Goal: Task Accomplishment & Management: Use online tool/utility

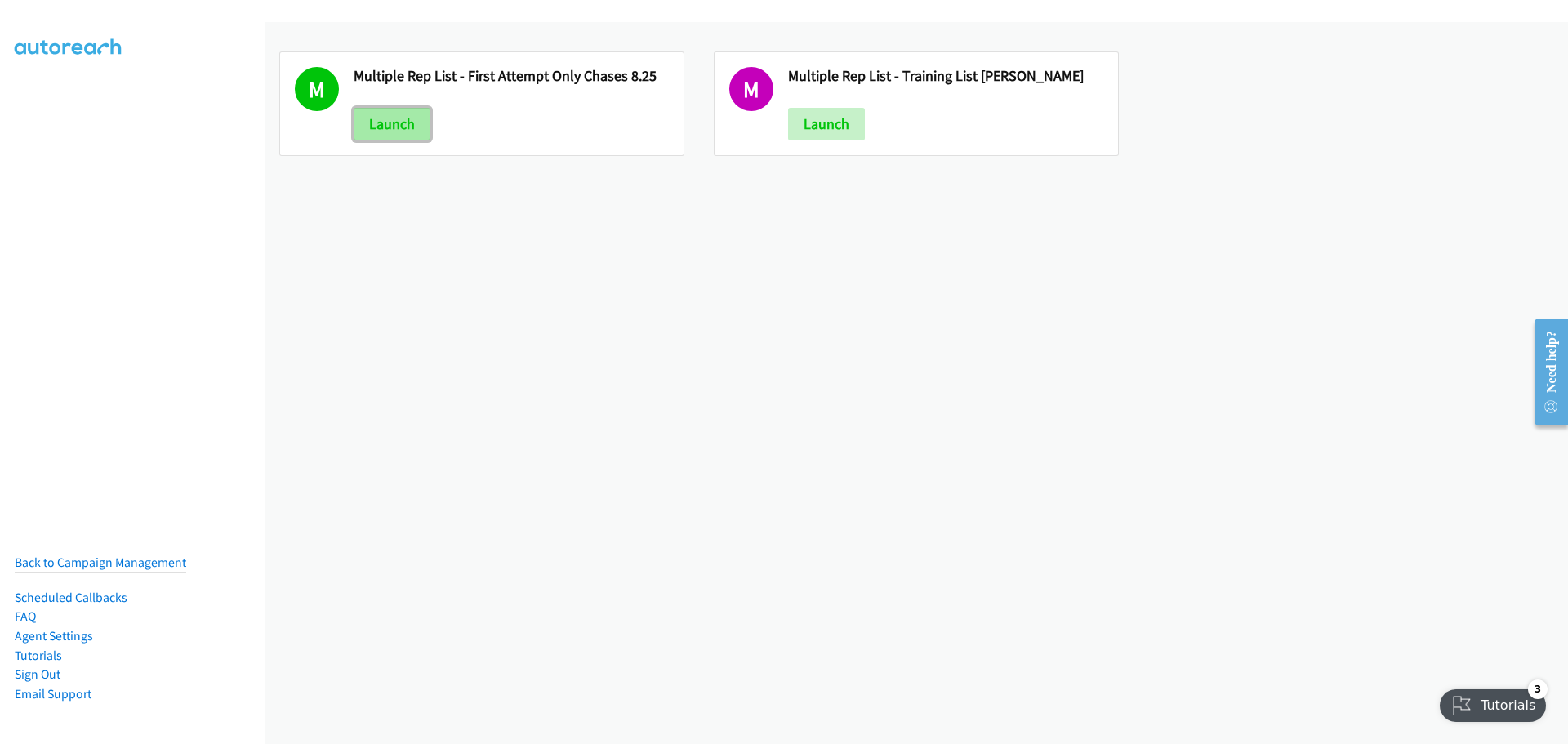
click at [370, 127] on link "Launch" at bounding box center [392, 123] width 77 height 33
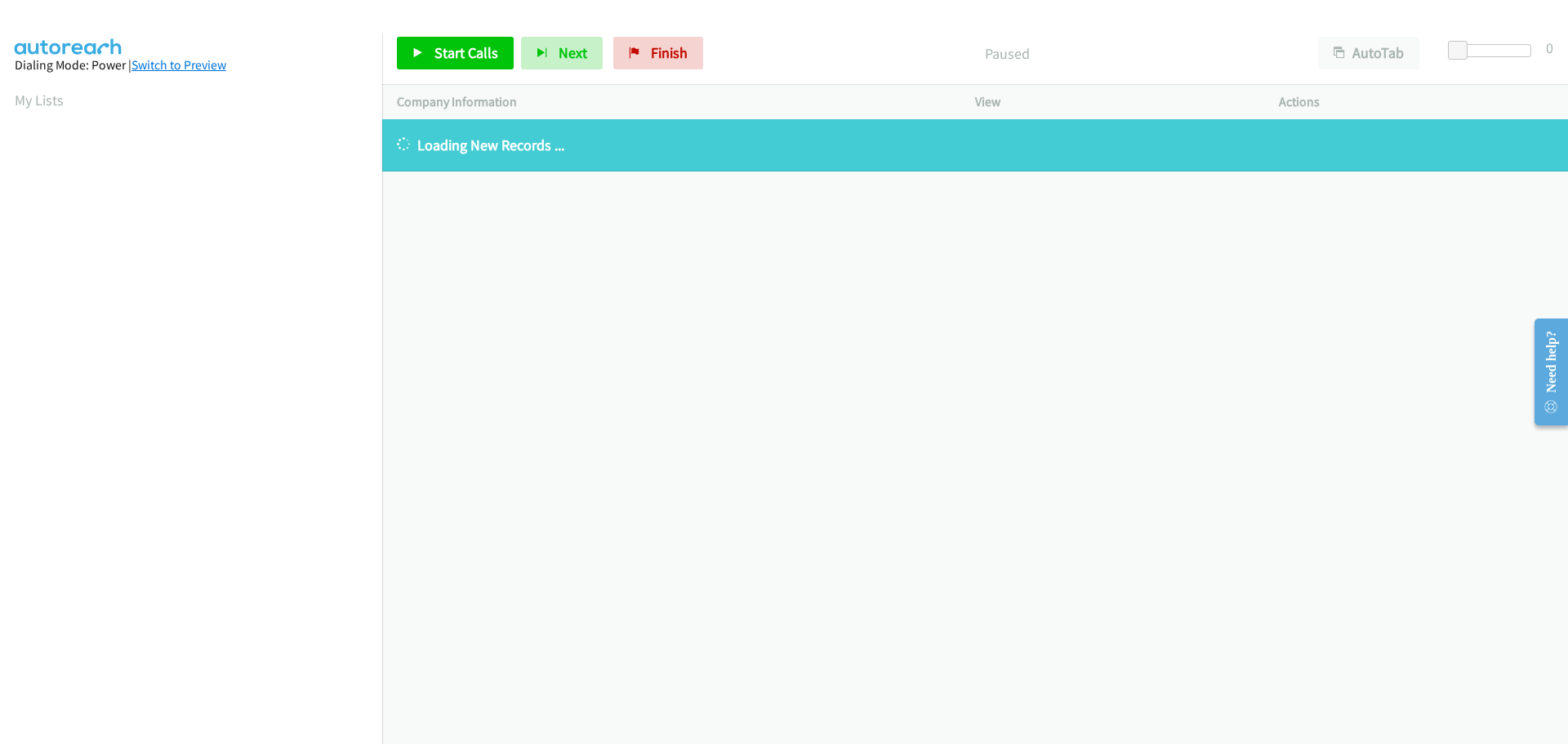
click at [192, 63] on link "Switch to Preview" at bounding box center [178, 65] width 95 height 16
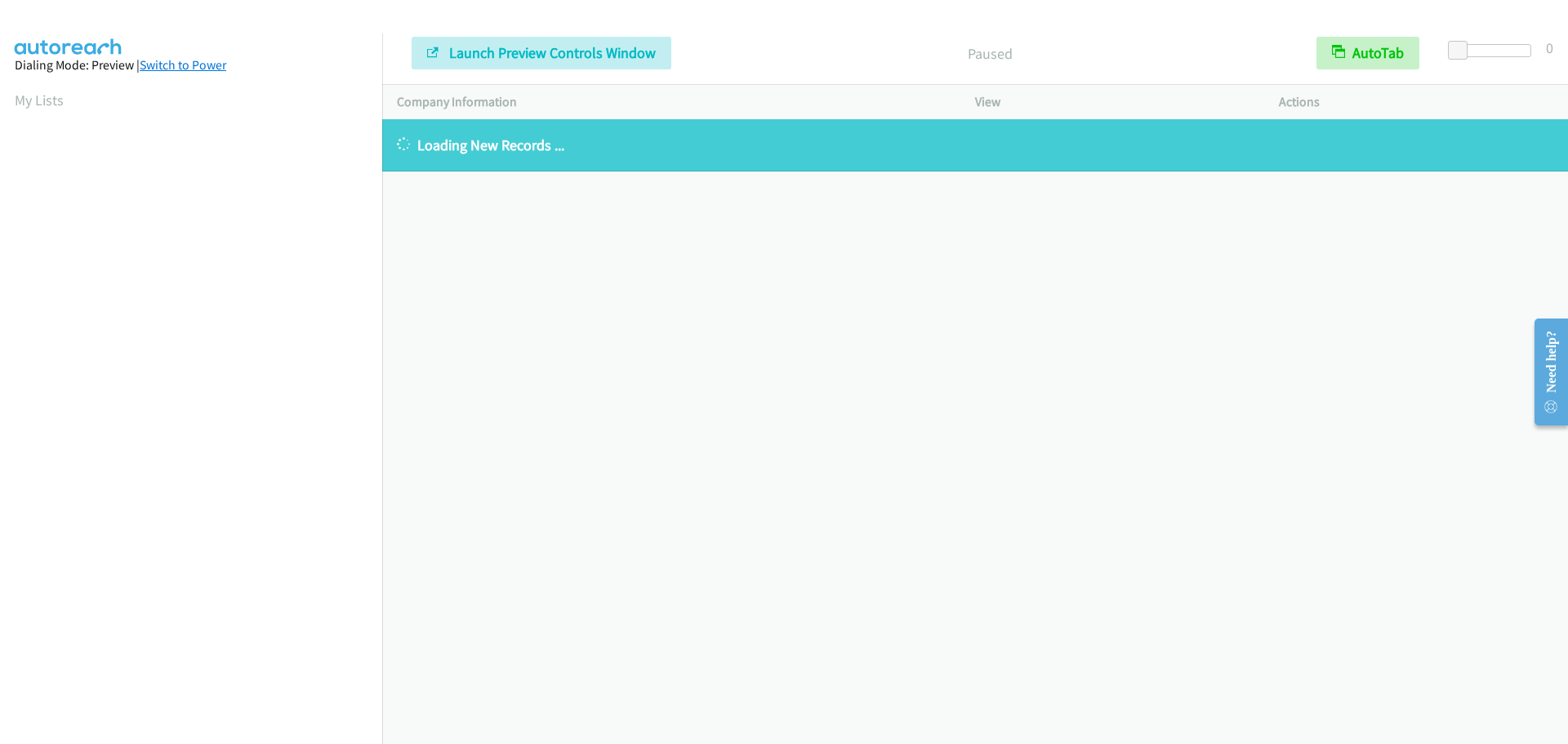
click at [188, 70] on link "Switch to Power" at bounding box center [183, 65] width 87 height 16
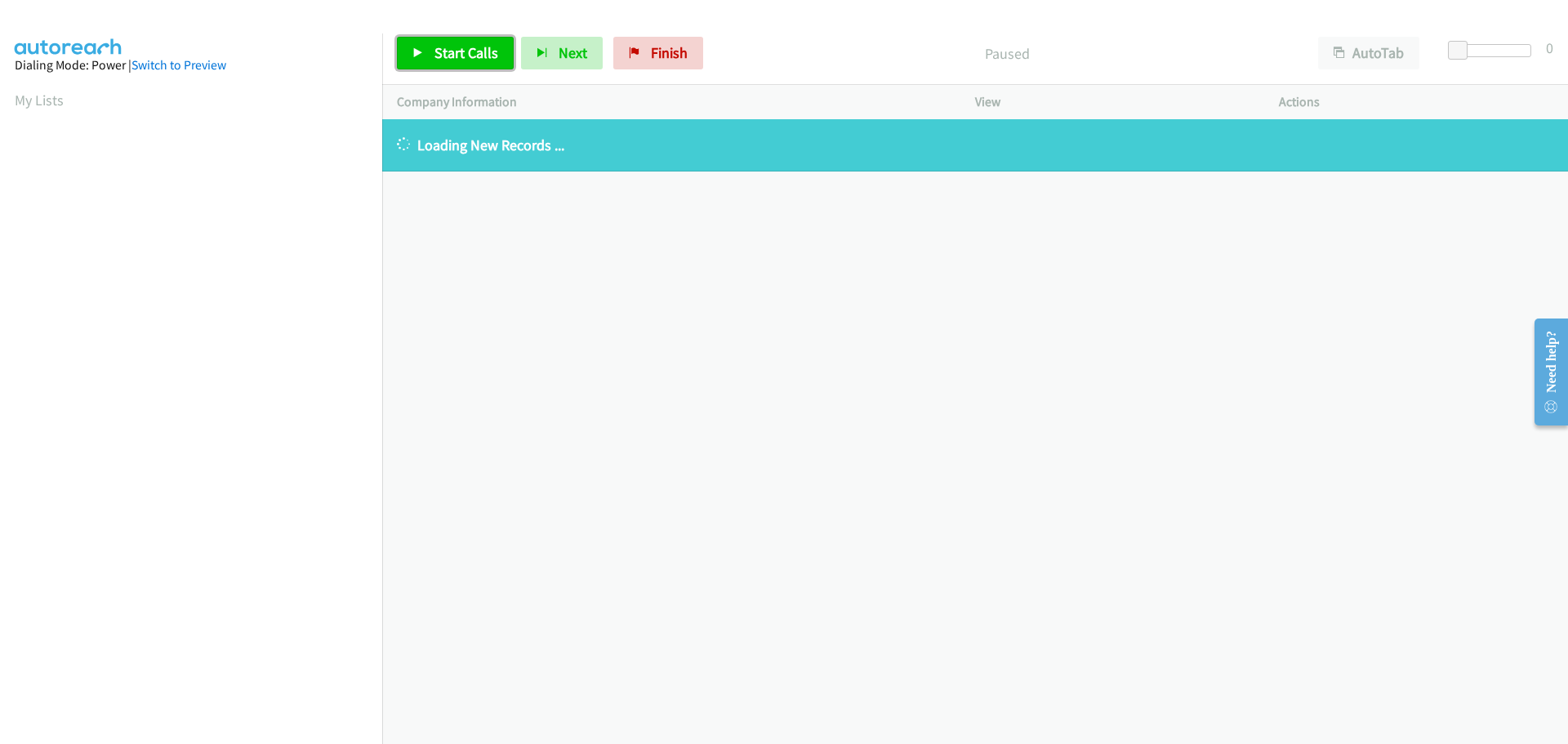
click at [438, 62] on link "Start Calls" at bounding box center [455, 52] width 117 height 33
click at [531, 63] on button "Next" at bounding box center [535, 52] width 82 height 33
click at [439, 60] on span "Pause" at bounding box center [452, 52] width 36 height 19
drag, startPoint x: 1076, startPoint y: 68, endPoint x: 743, endPoint y: 366, distance: 446.9
click at [743, 366] on div "+1 415-964-1034 Call failed - Please reload the list and try again The Callbar …" at bounding box center [975, 432] width 1186 height 625
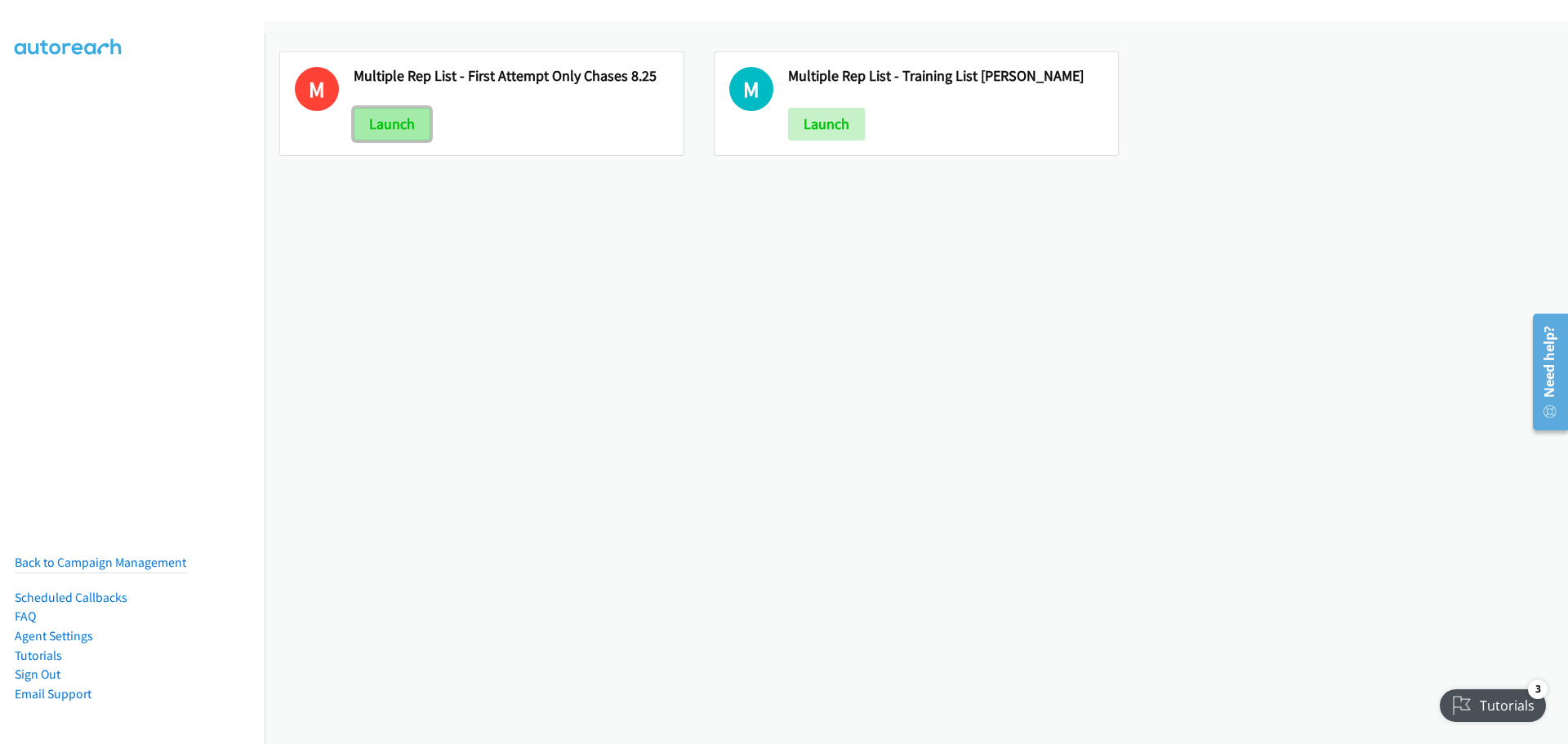
click at [380, 123] on link "Launch" at bounding box center [392, 123] width 77 height 33
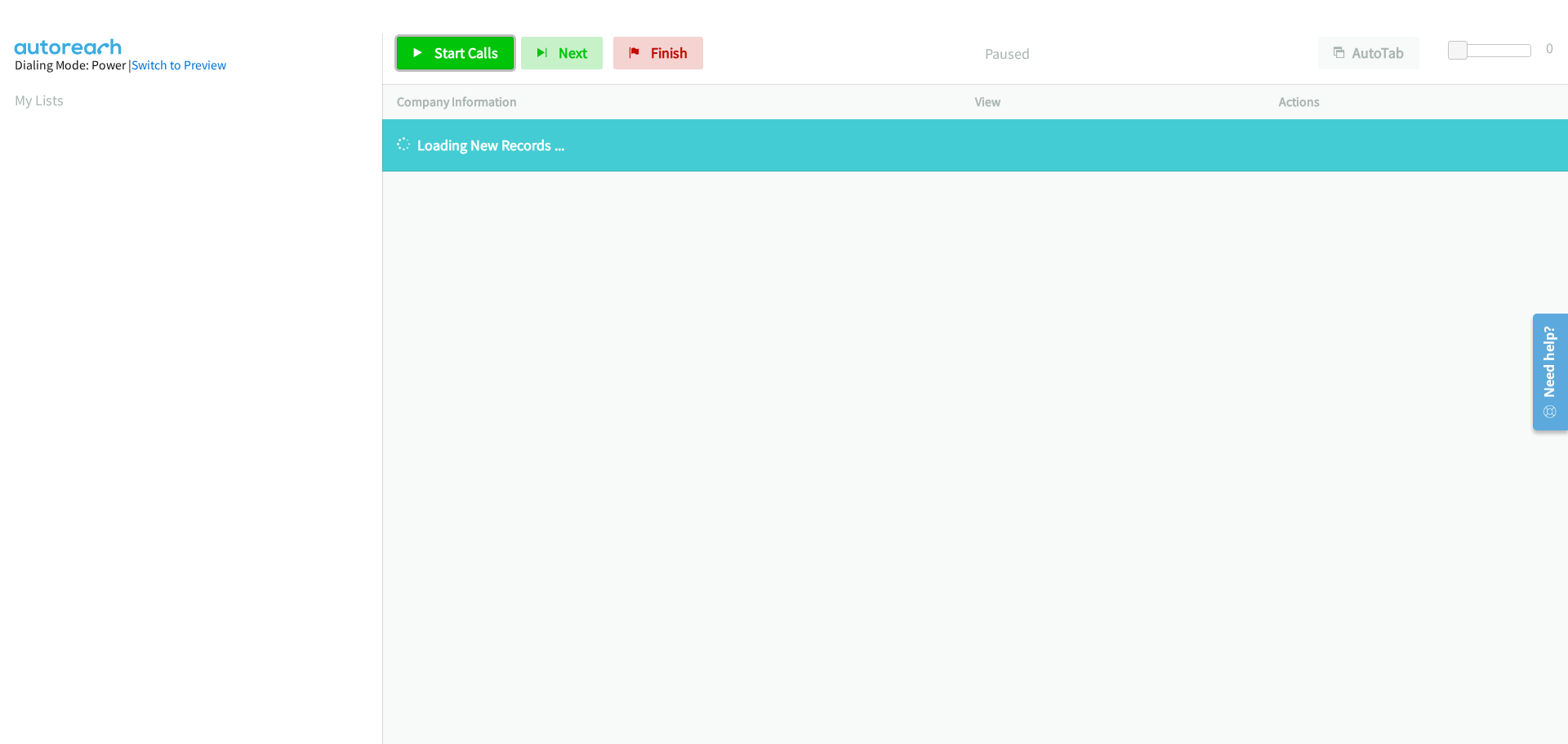
click at [455, 50] on span "Start Calls" at bounding box center [466, 52] width 64 height 19
click at [623, 55] on span "Finish" at bounding box center [641, 52] width 36 height 19
click at [559, 67] on button "Next" at bounding box center [535, 52] width 82 height 33
click at [461, 59] on span "Pause" at bounding box center [452, 52] width 36 height 19
click at [461, 59] on span "Start Calls" at bounding box center [466, 52] width 64 height 19
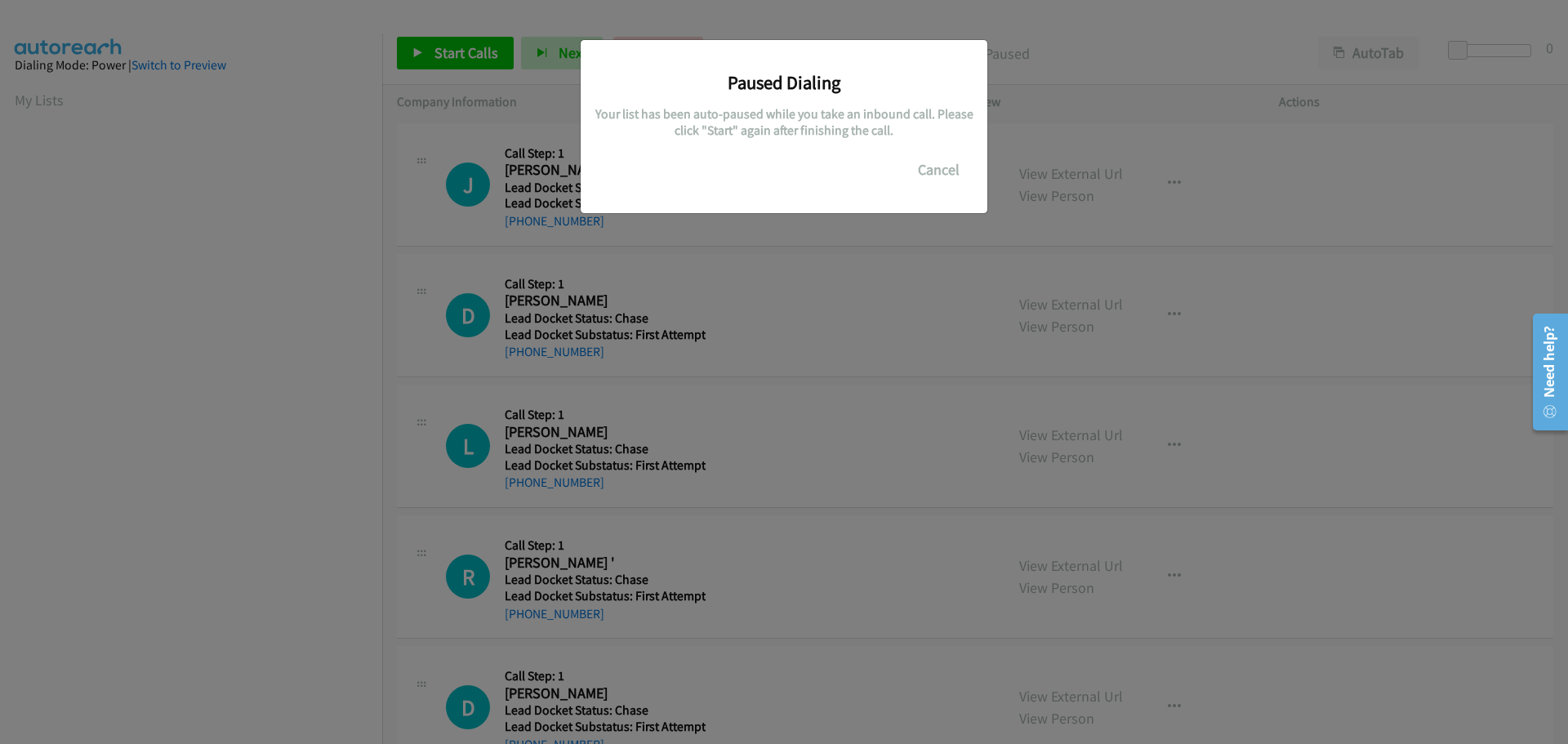
scroll to position [172, 0]
click at [939, 165] on button "Cancel" at bounding box center [939, 169] width 73 height 33
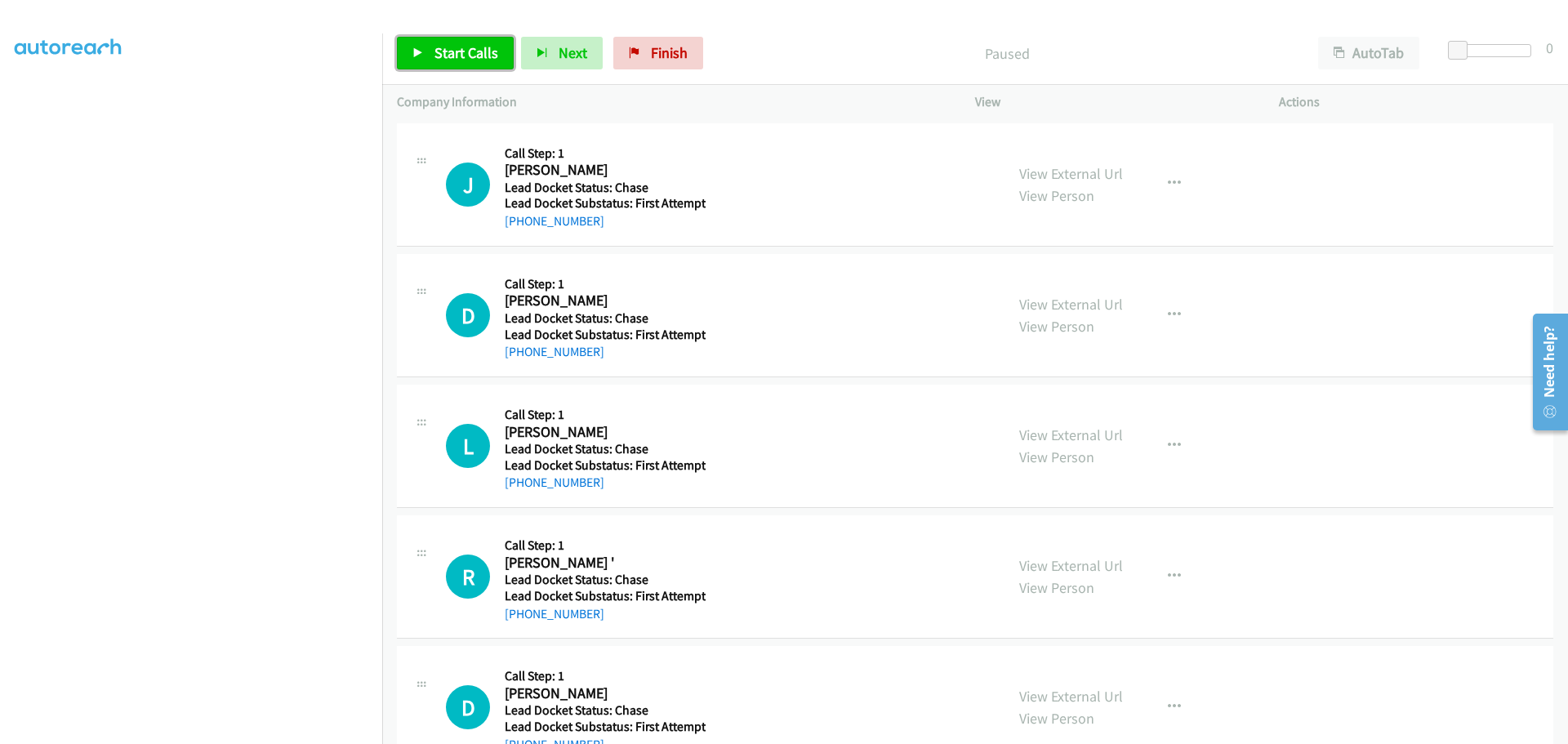
click at [453, 63] on link "Start Calls" at bounding box center [455, 52] width 117 height 33
click at [653, 47] on span "Finish" at bounding box center [641, 52] width 36 height 19
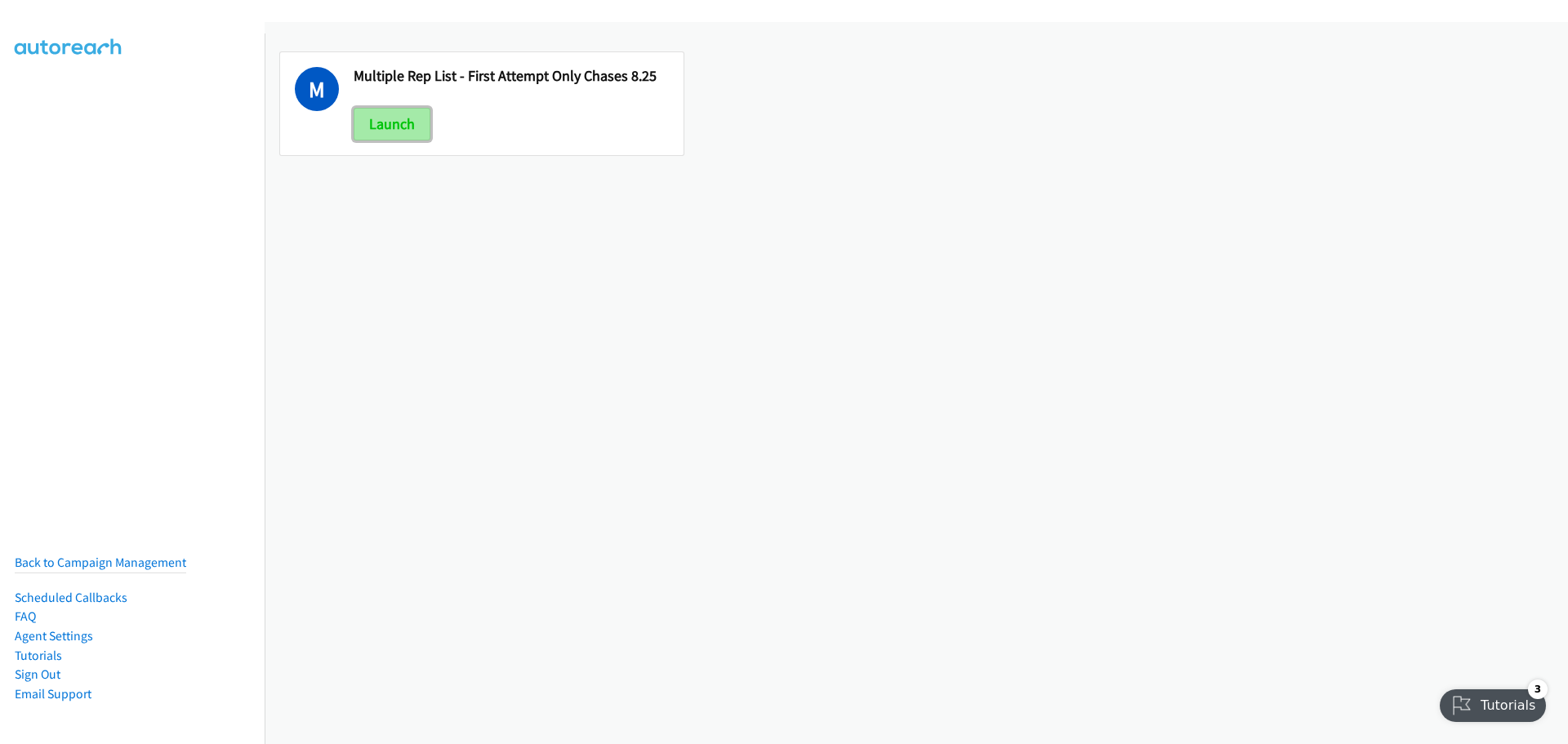
click at [386, 130] on link "Launch" at bounding box center [392, 123] width 77 height 33
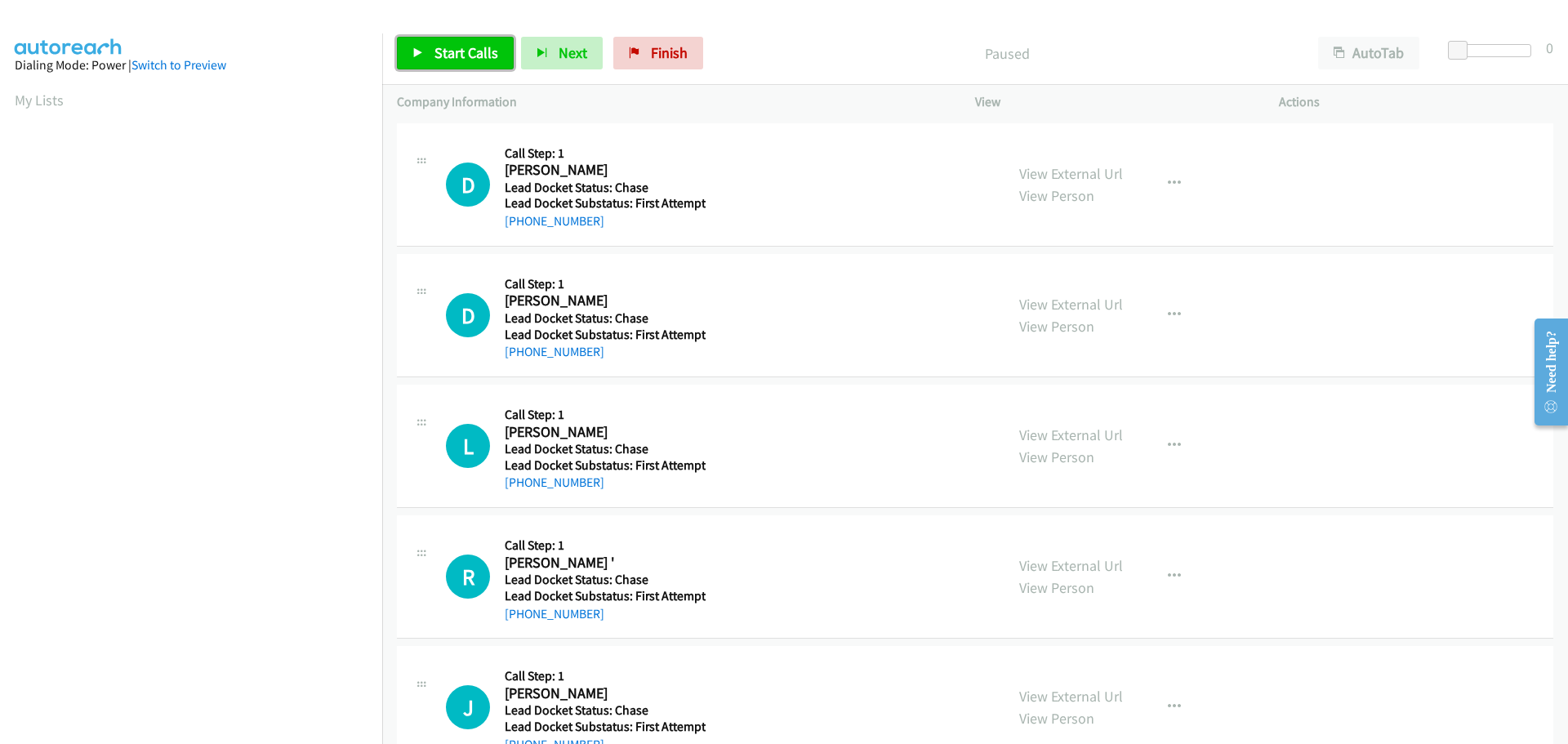
click at [446, 64] on link "Start Calls" at bounding box center [455, 52] width 117 height 33
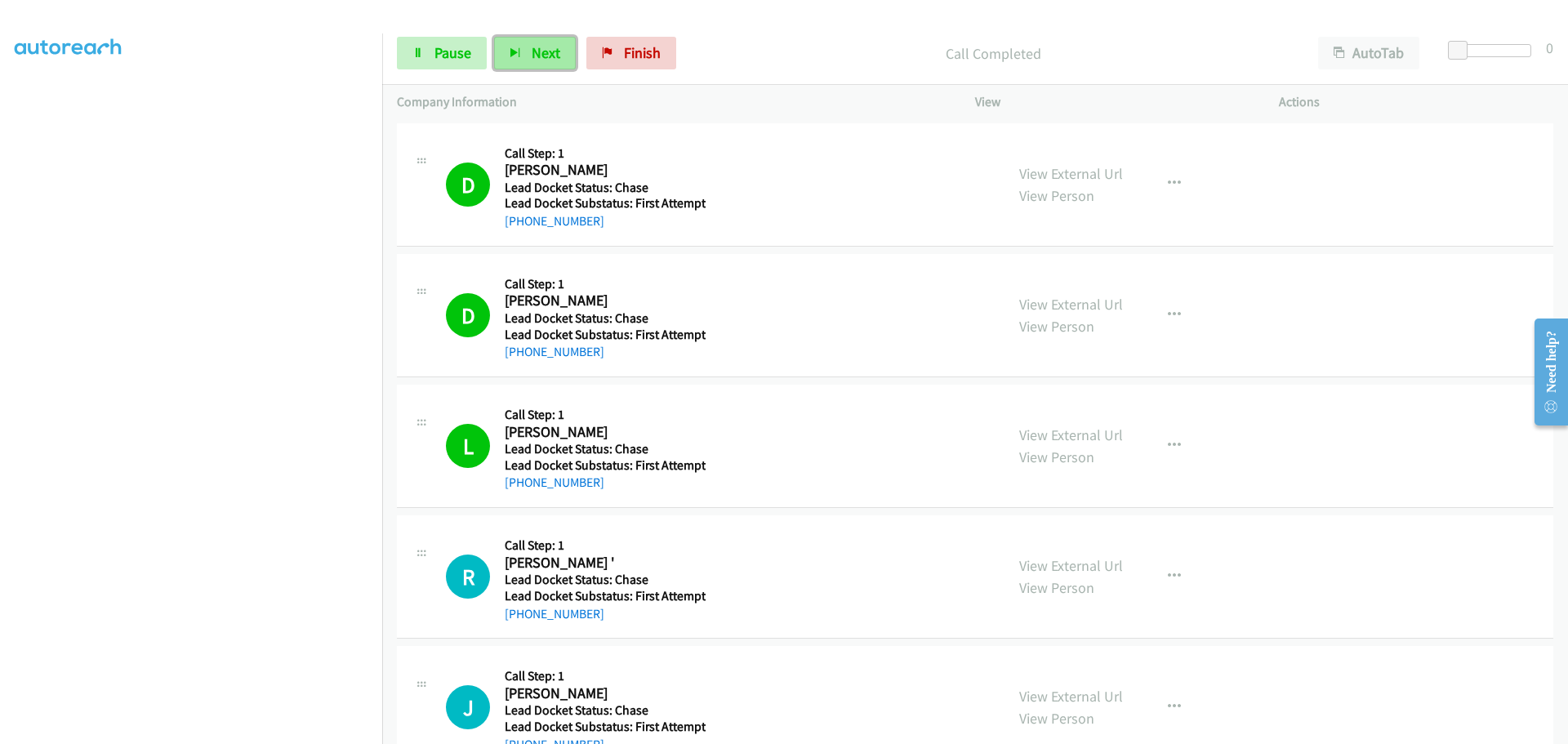
click at [523, 48] on button "Next" at bounding box center [535, 52] width 82 height 33
drag, startPoint x: 641, startPoint y: 188, endPoint x: 446, endPoint y: 455, distance: 330.6
click at [446, 455] on h1 "L" at bounding box center [468, 445] width 44 height 44
click at [450, 60] on span "Pause" at bounding box center [452, 52] width 36 height 19
click at [450, 60] on span "Start Calls" at bounding box center [466, 52] width 64 height 19
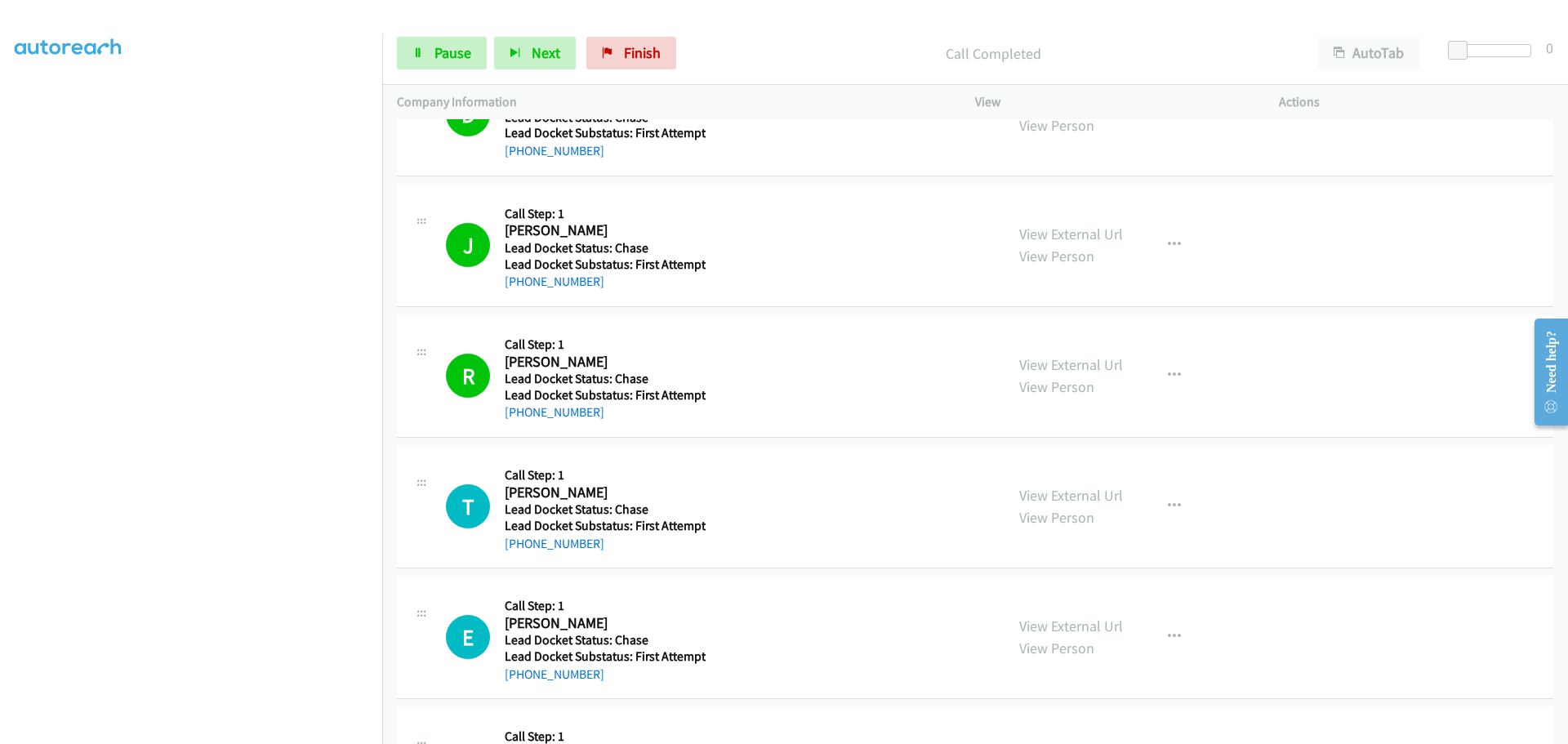
scroll to position [688, 0]
